Goal: Information Seeking & Learning: Learn about a topic

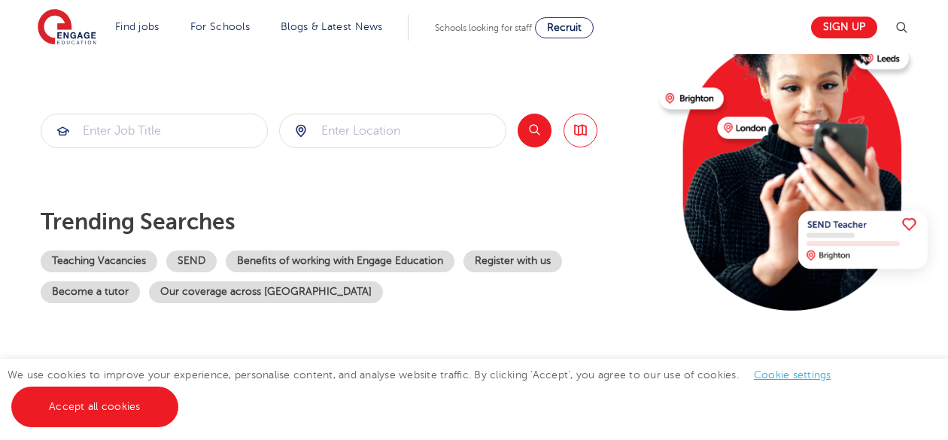
scroll to position [226, 0]
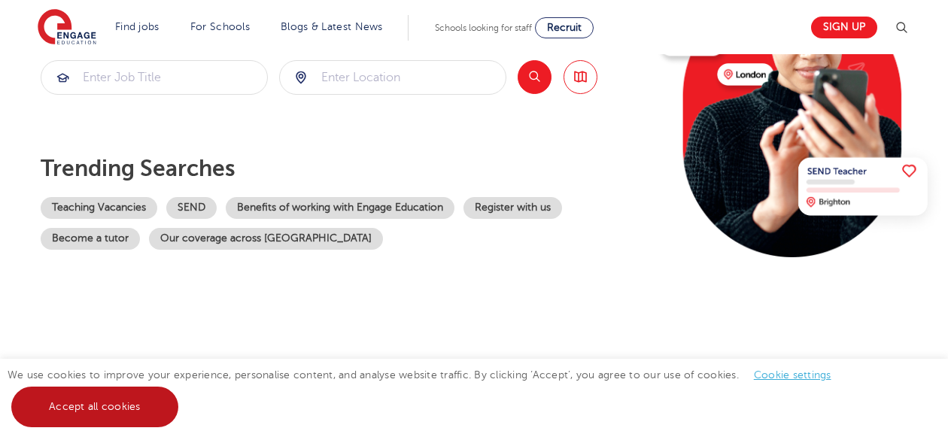
click at [110, 412] on link "Accept all cookies" at bounding box center [94, 407] width 167 height 41
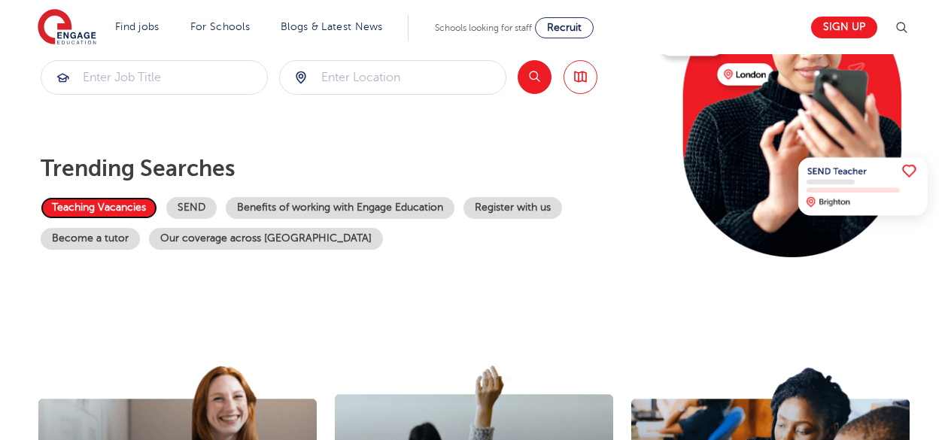
click at [134, 205] on link "Teaching Vacancies" at bounding box center [99, 208] width 117 height 22
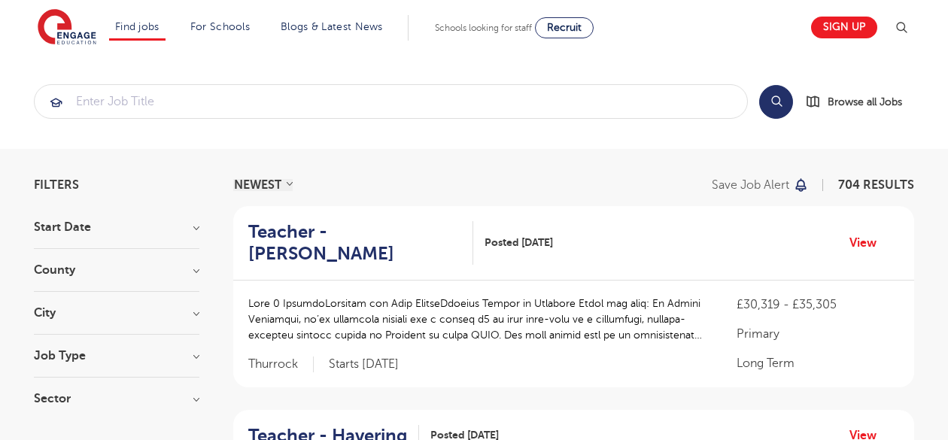
click at [137, 271] on h3 "County" at bounding box center [117, 270] width 166 height 12
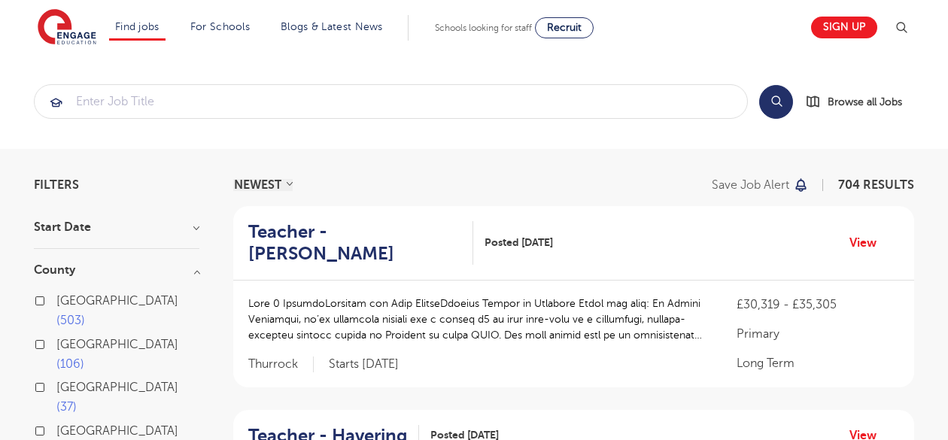
click at [87, 302] on span "London" at bounding box center [117, 301] width 122 height 14
click at [66, 302] on input "London 503" at bounding box center [61, 299] width 10 height 10
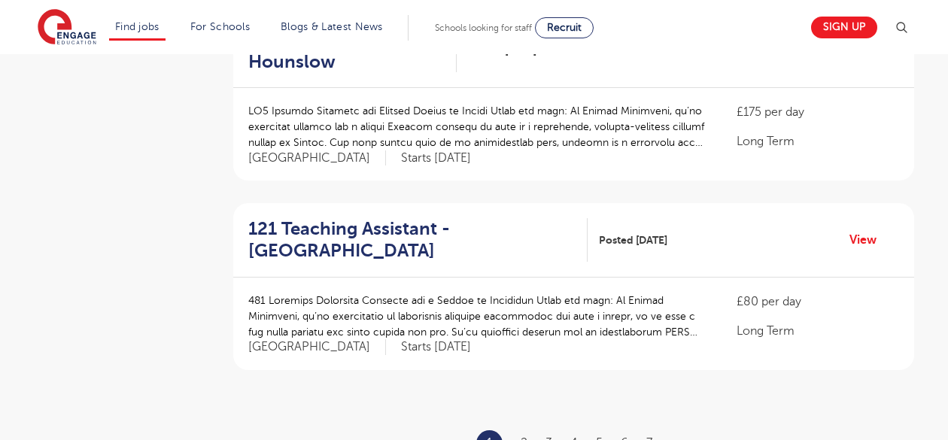
scroll to position [1757, 0]
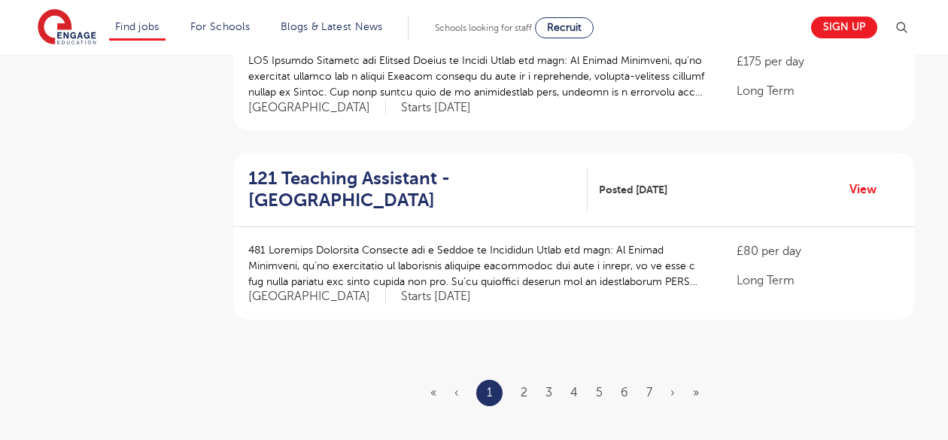
click at [520, 380] on ul "« ‹ 1 2 3 4 5 6 7 › »" at bounding box center [573, 393] width 287 height 26
click at [525, 386] on link "2" at bounding box center [524, 393] width 7 height 14
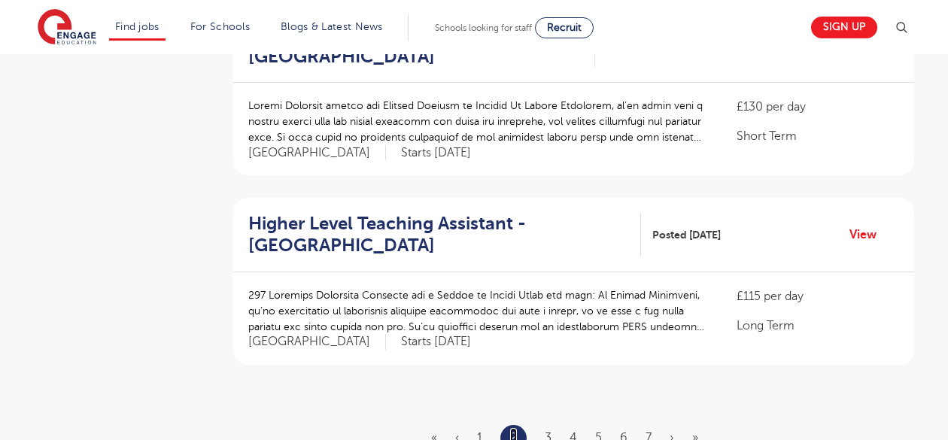
scroll to position [1721, 0]
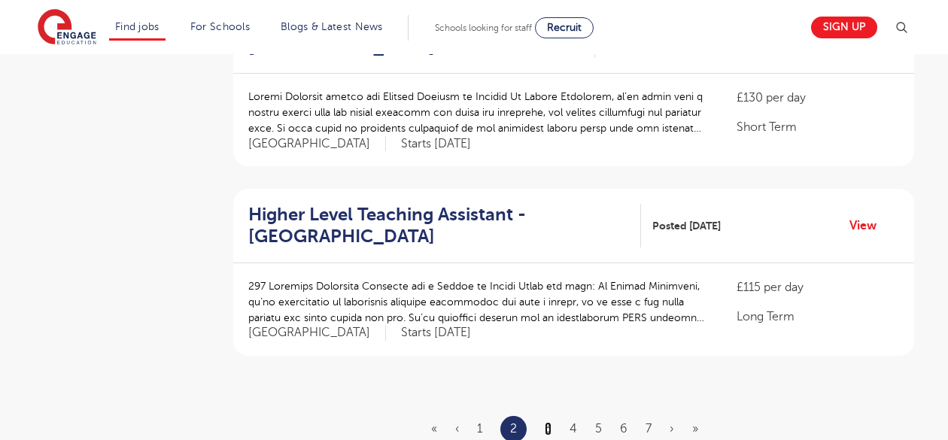
click at [549, 422] on link "3" at bounding box center [548, 429] width 7 height 14
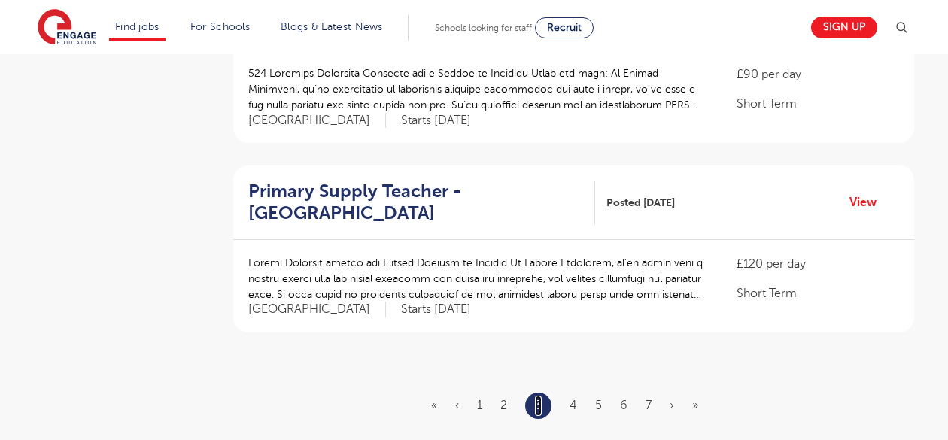
scroll to position [1813, 0]
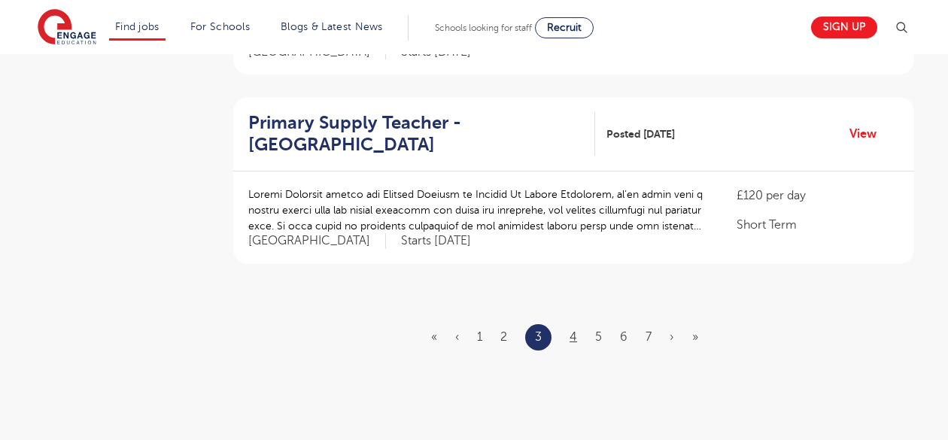
click at [570, 324] on ul "« ‹ 1 2 3 4 5 6 7 › »" at bounding box center [573, 337] width 285 height 26
click at [573, 330] on link "4" at bounding box center [574, 337] width 8 height 14
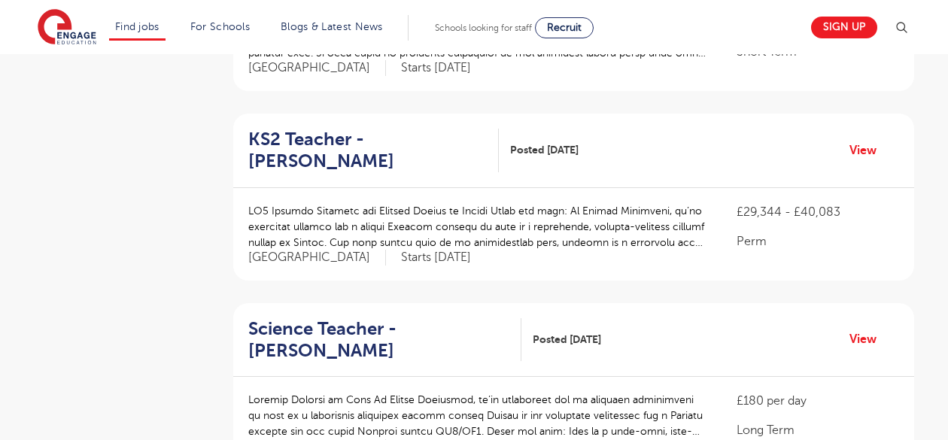
scroll to position [1697, 0]
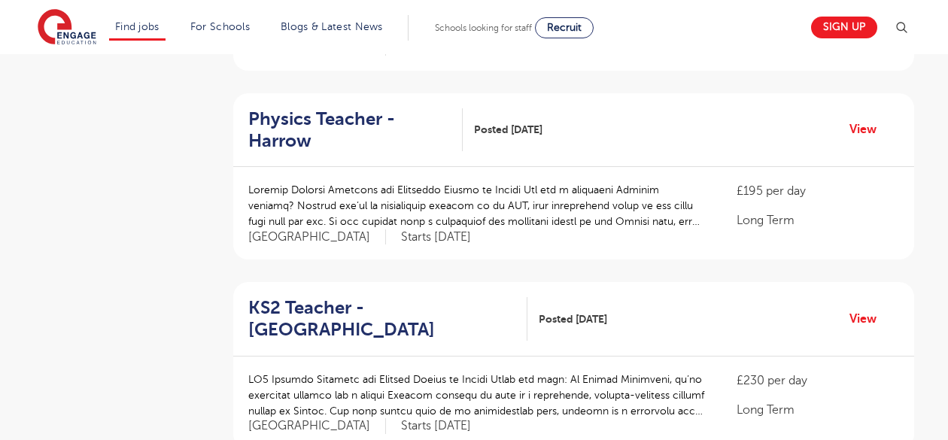
scroll to position [1761, 0]
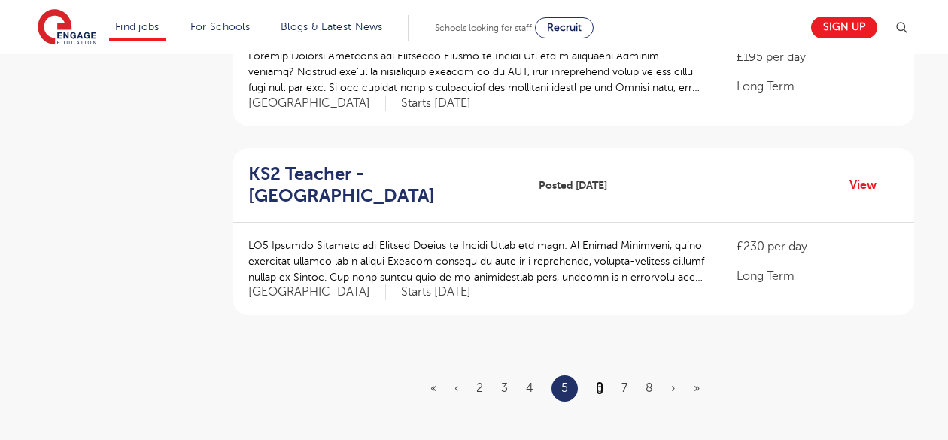
click at [598, 381] on link "6" at bounding box center [600, 388] width 8 height 14
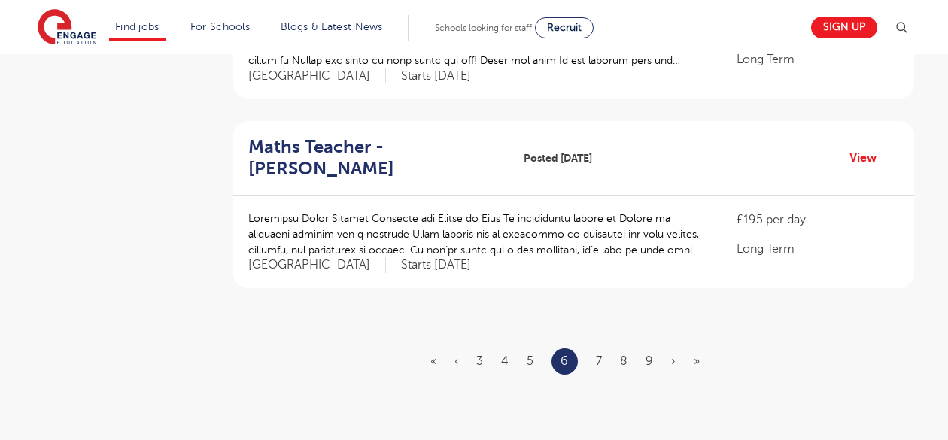
scroll to position [1805, 0]
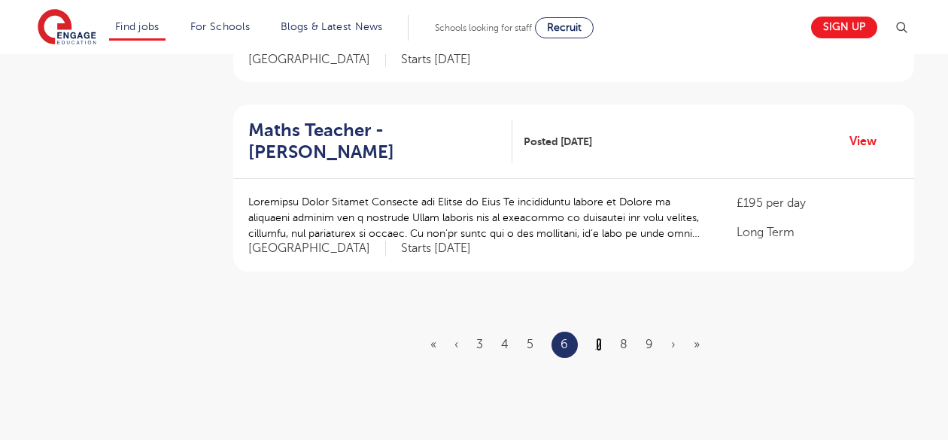
click at [597, 338] on link "7" at bounding box center [599, 345] width 6 height 14
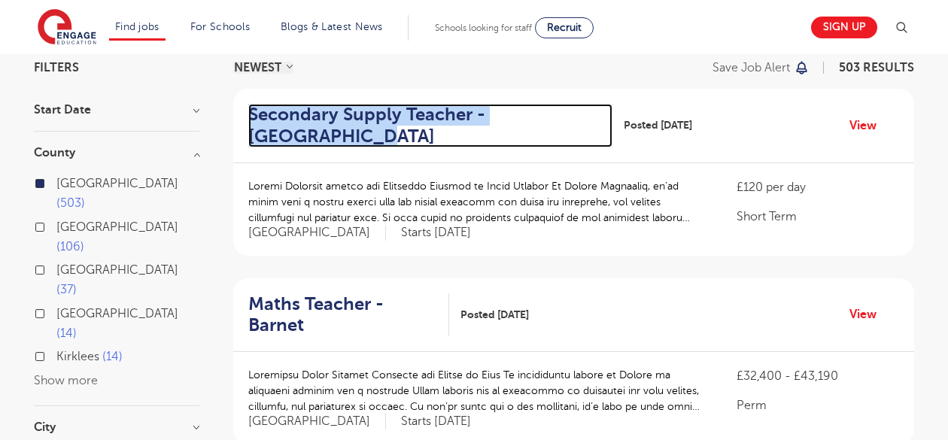
scroll to position [123, 0]
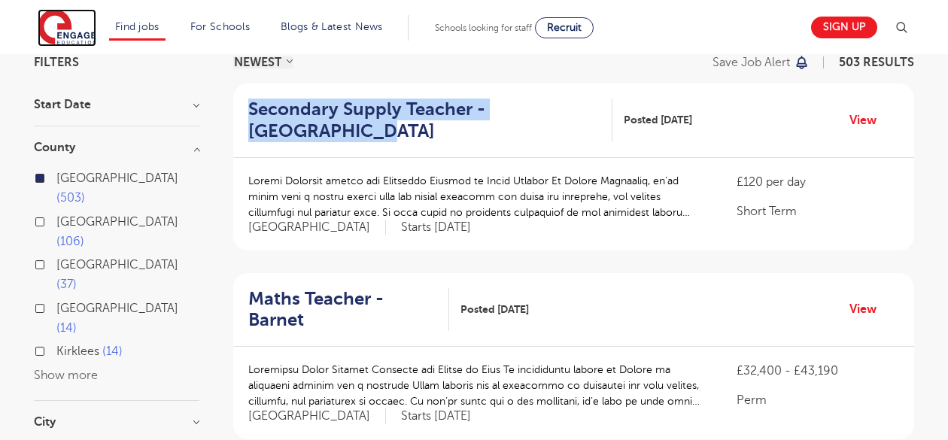
click at [81, 32] on img at bounding box center [67, 28] width 59 height 38
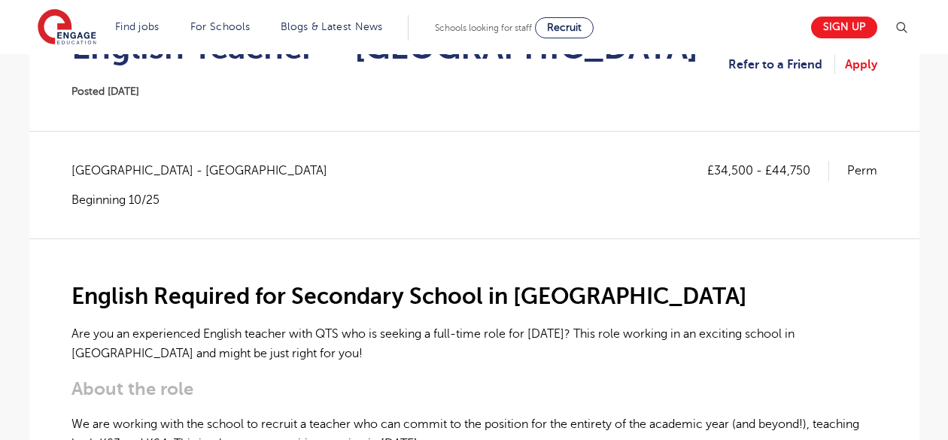
scroll to position [327, 0]
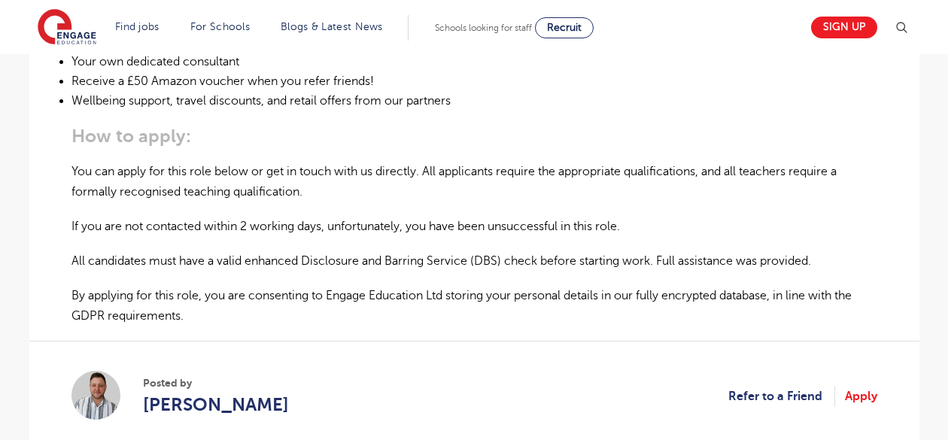
scroll to position [1115, 0]
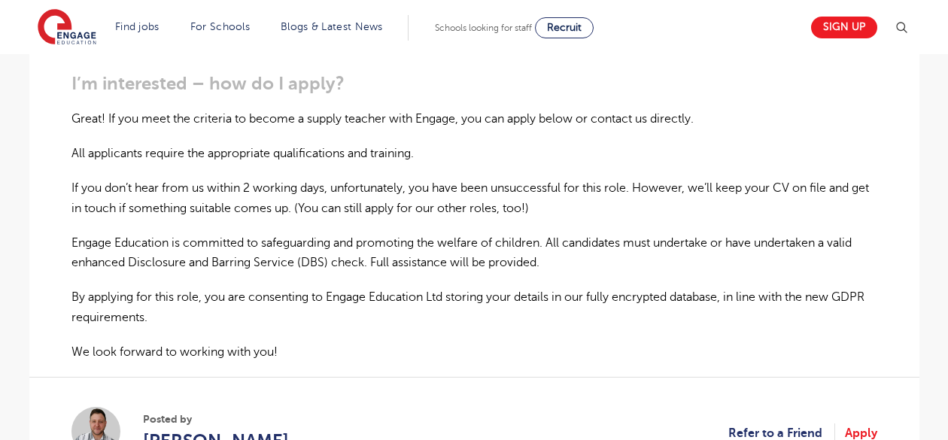
scroll to position [1077, 0]
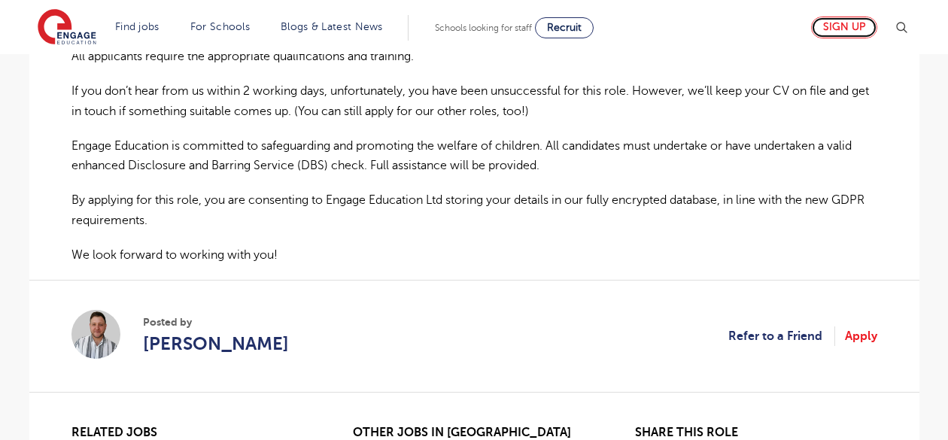
click at [829, 32] on link "Sign up" at bounding box center [844, 28] width 66 height 22
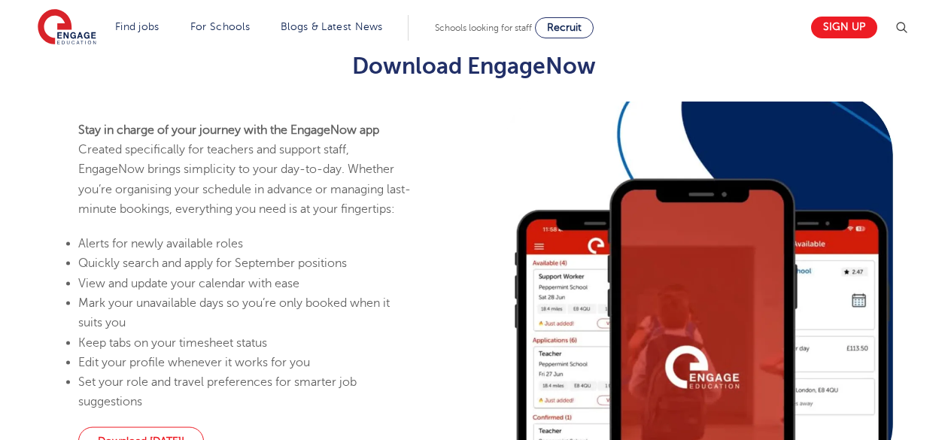
scroll to position [901, 0]
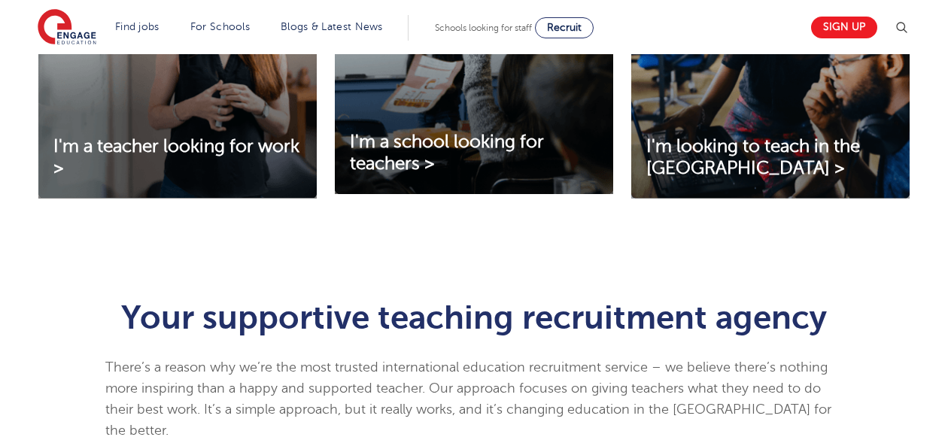
scroll to position [733, 0]
